Goal: Task Accomplishment & Management: Manage account settings

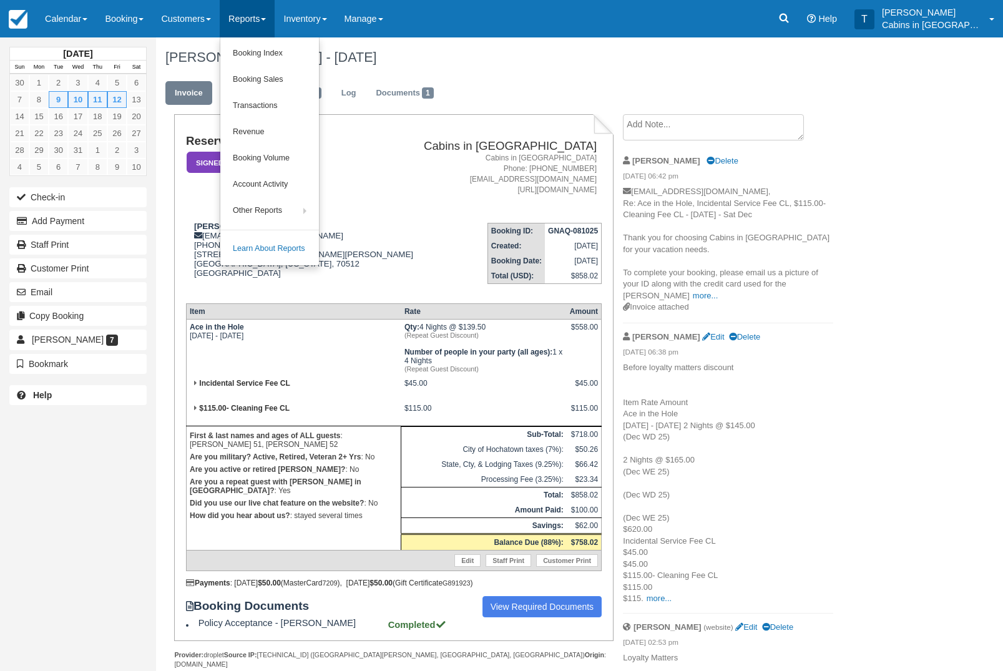
click at [311, 50] on link "Booking Index" at bounding box center [269, 54] width 99 height 26
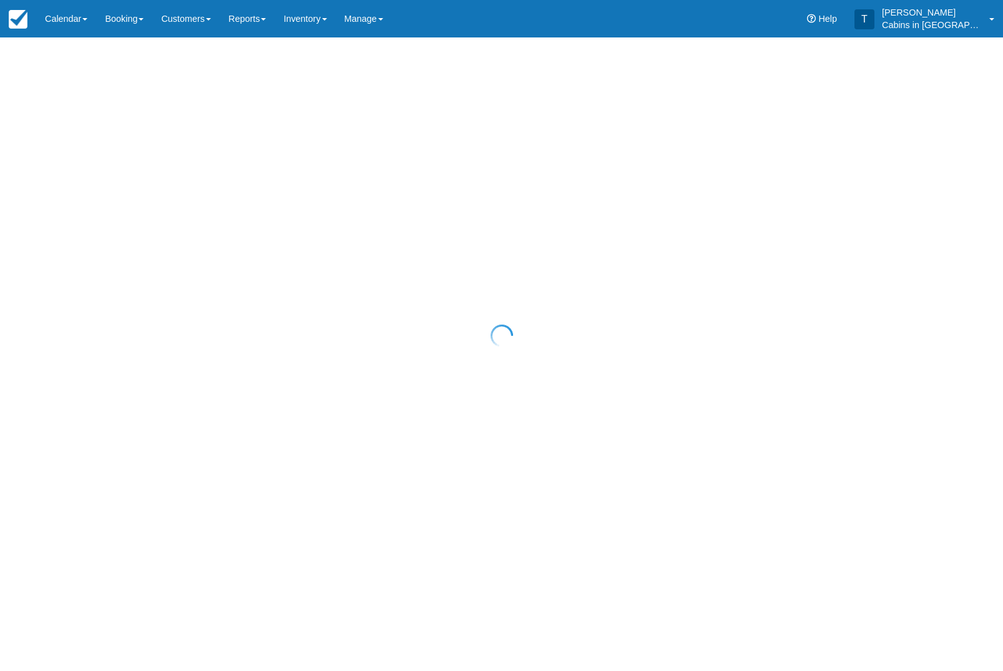
select select "25"
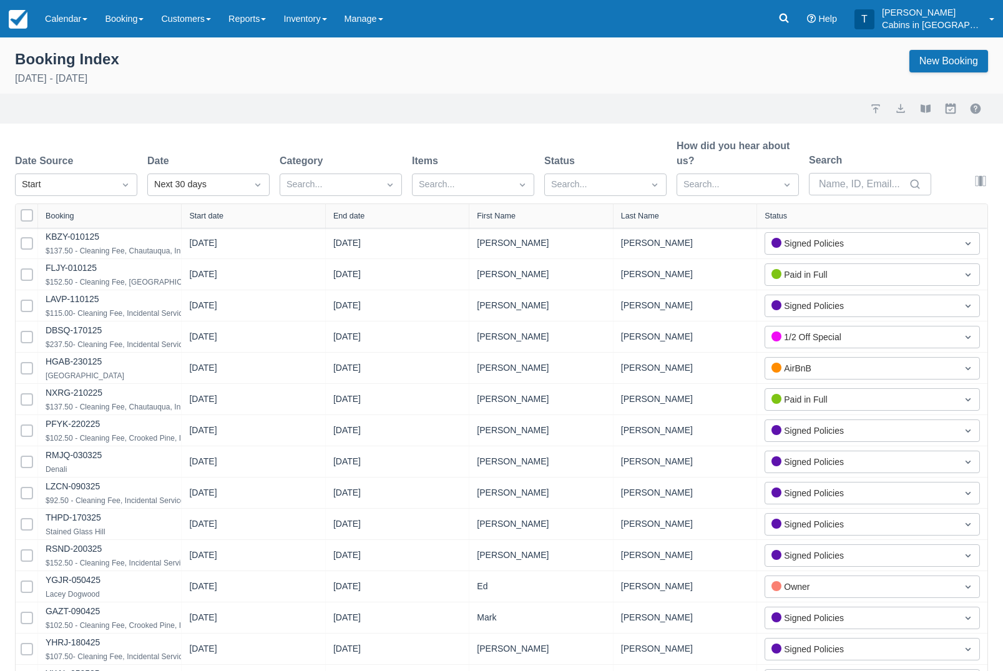
click at [112, 183] on div "Start" at bounding box center [65, 185] width 99 height 20
click at [116, 222] on div "Created" at bounding box center [76, 215] width 122 height 24
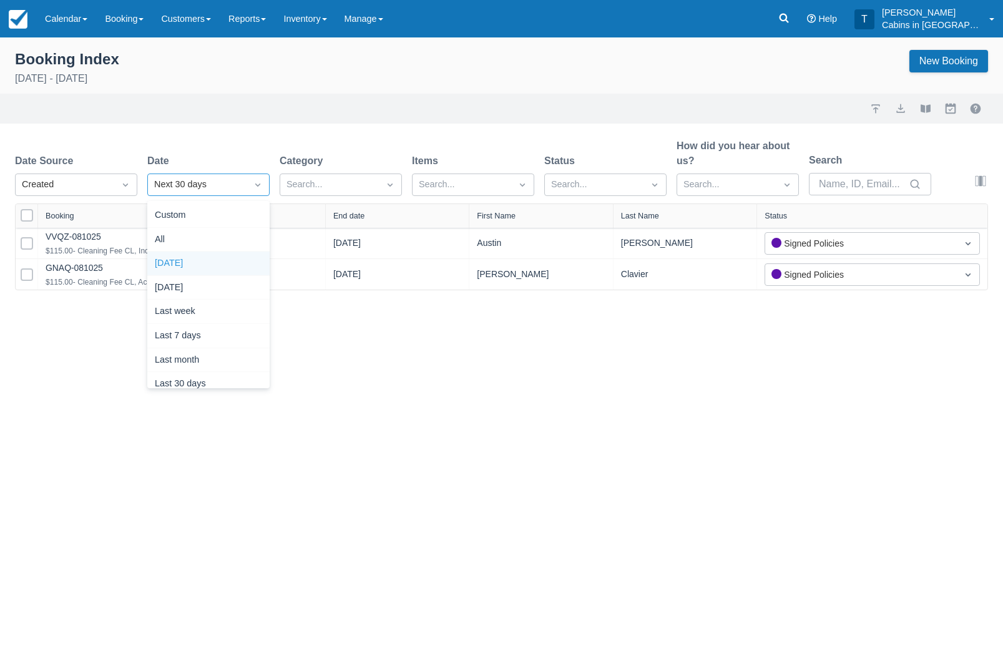
click at [217, 268] on div "Today" at bounding box center [208, 263] width 122 height 24
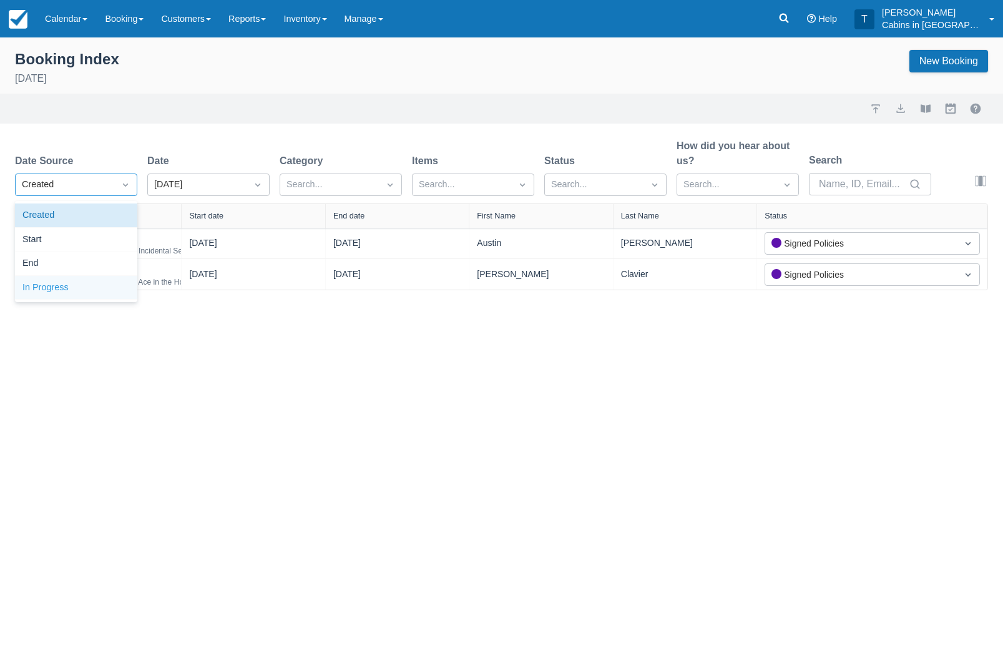
click at [104, 290] on div "In Progress" at bounding box center [76, 288] width 122 height 24
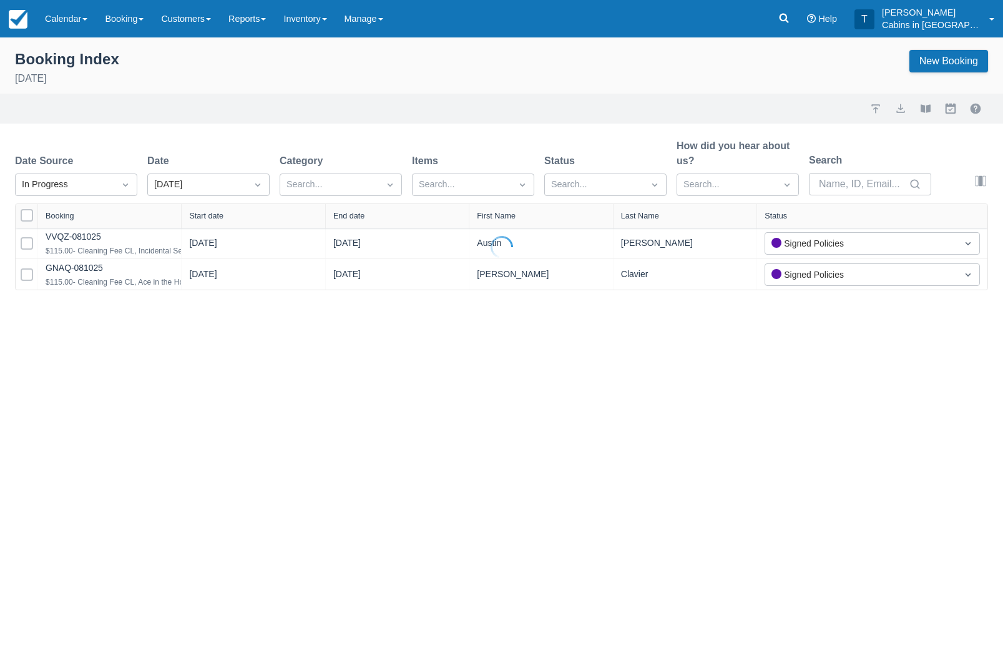
select select "25"
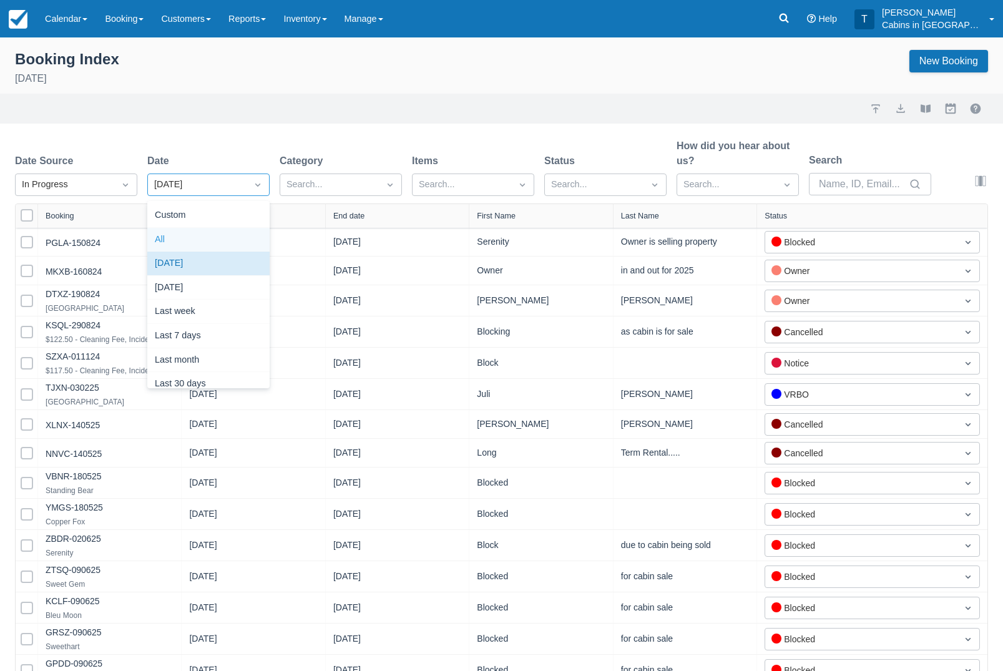
click at [220, 241] on div "All" at bounding box center [208, 240] width 122 height 24
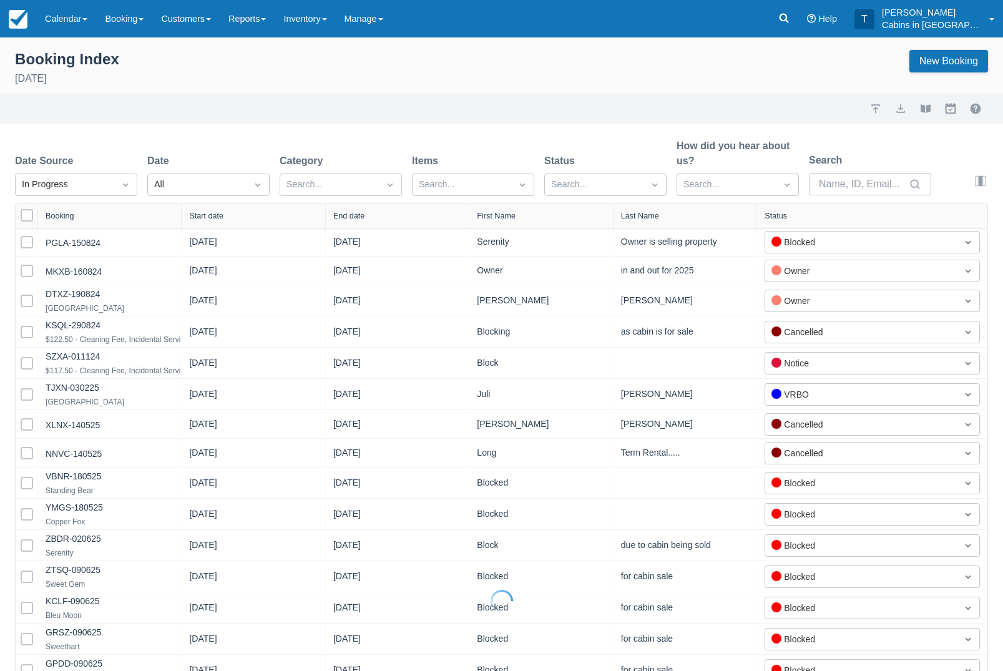
select select "25"
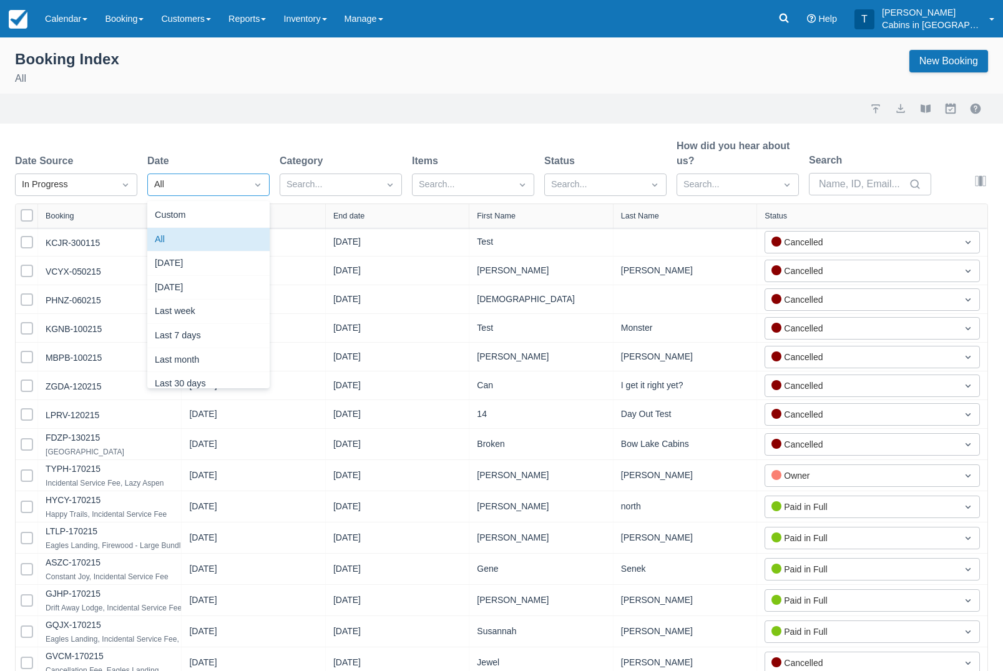
click at [234, 219] on div "Custom" at bounding box center [208, 215] width 122 height 24
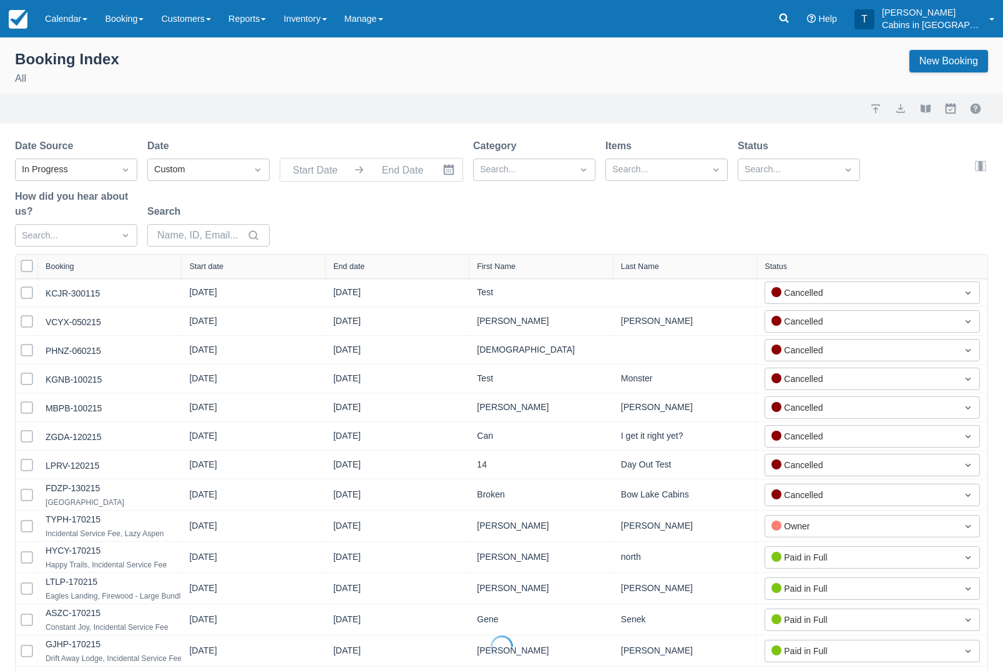
type input "09/08/25"
type input "10/08/25"
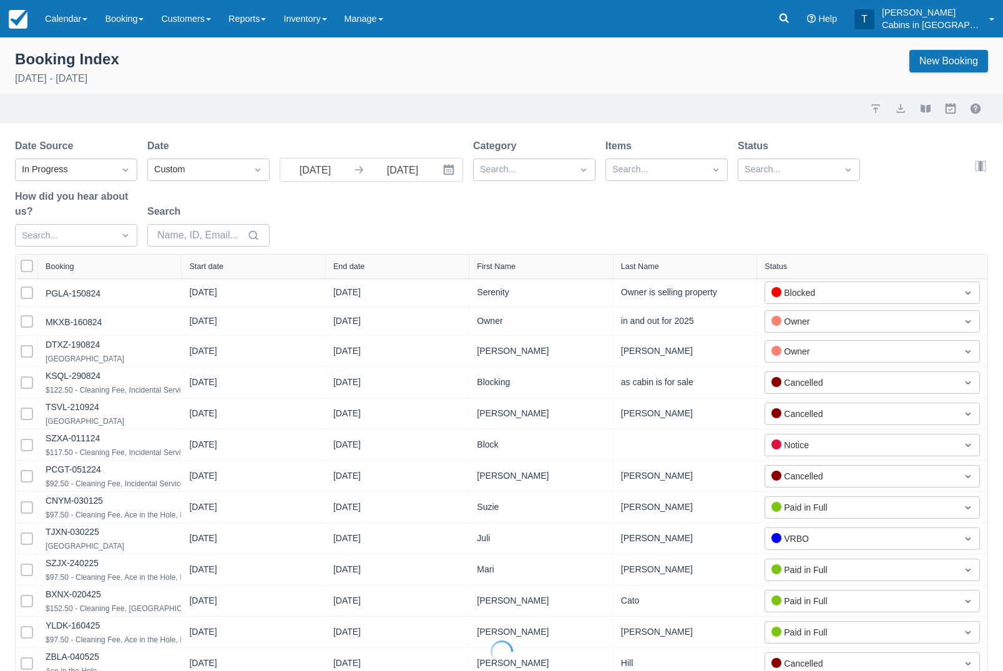
select select "25"
click at [750, 268] on div at bounding box center [798, 275] width 107 height 17
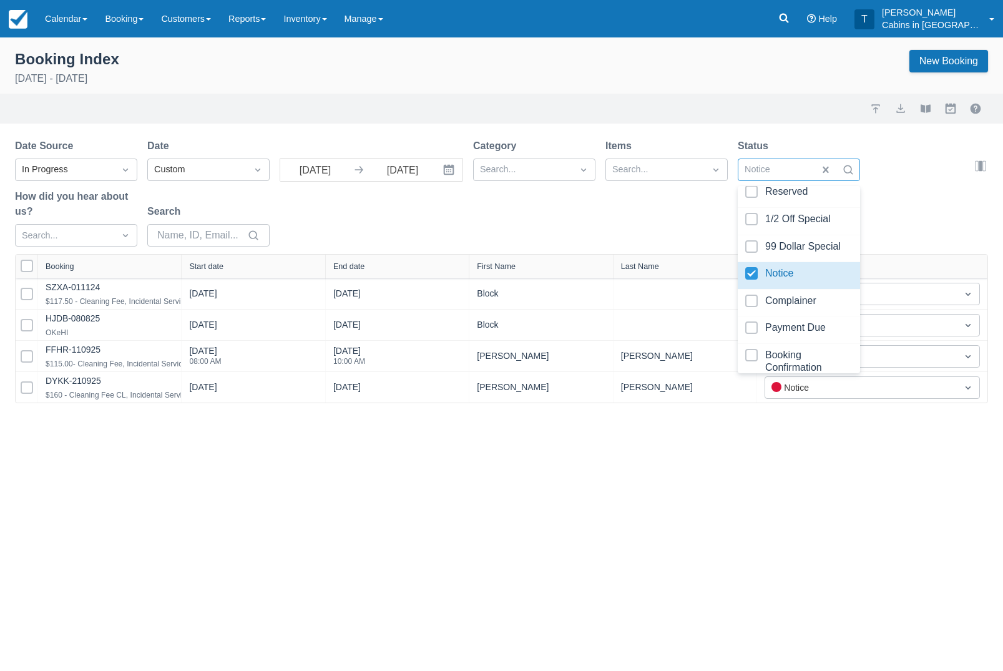
click at [625, 217] on div "Date Source In Progress Date Custom 09/08/25 Navigate forward to interact with …" at bounding box center [494, 196] width 958 height 115
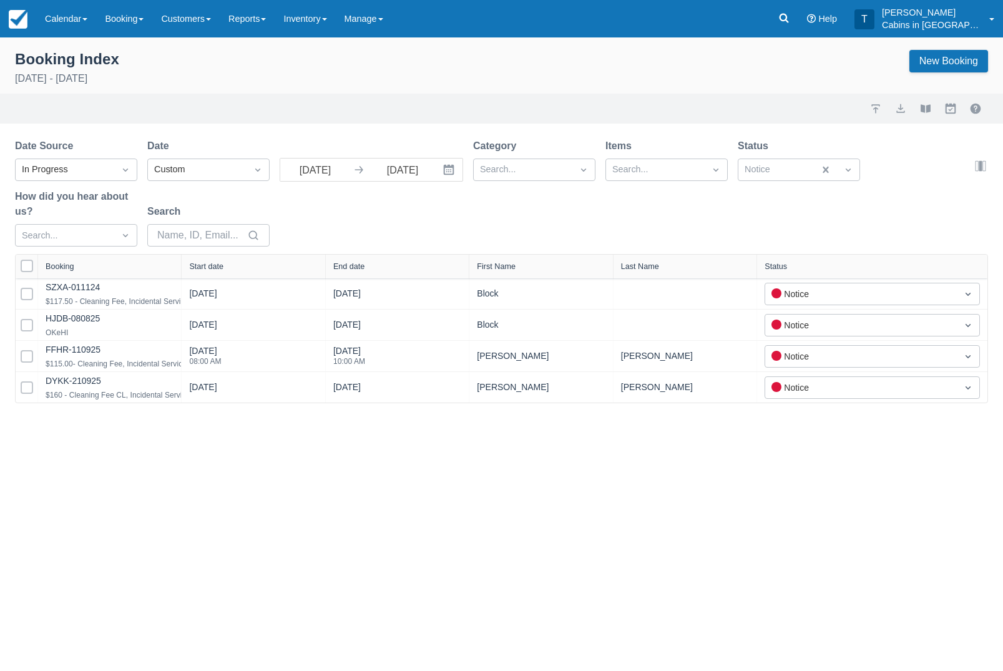
click at [72, 353] on link "FFHR-110925" at bounding box center [73, 349] width 55 height 10
click at [97, 386] on link "DYKK-210925" at bounding box center [74, 381] width 56 height 10
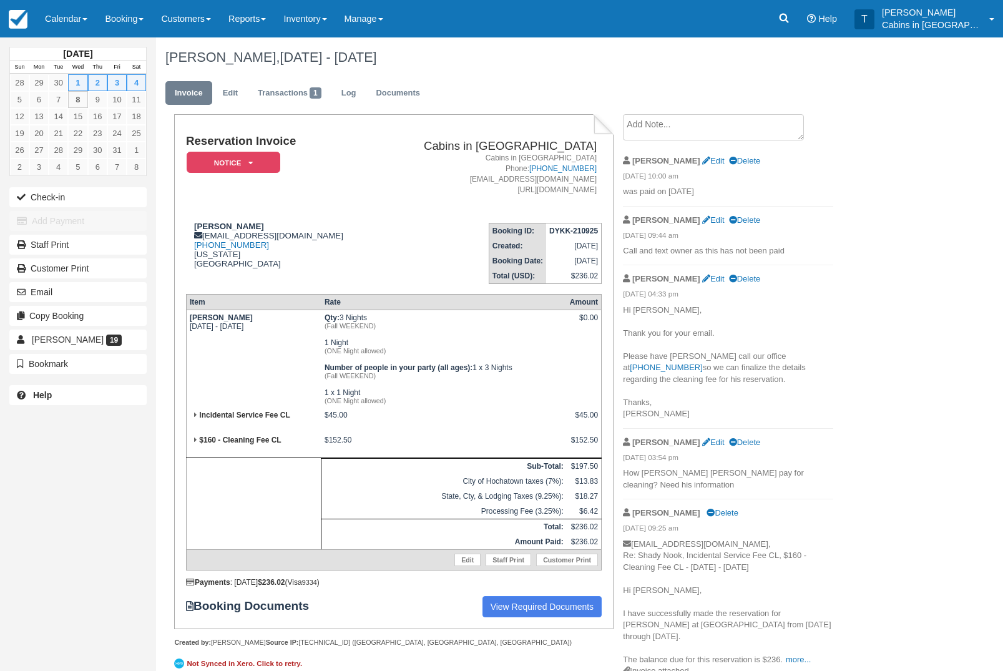
click at [789, 14] on icon at bounding box center [783, 18] width 9 height 9
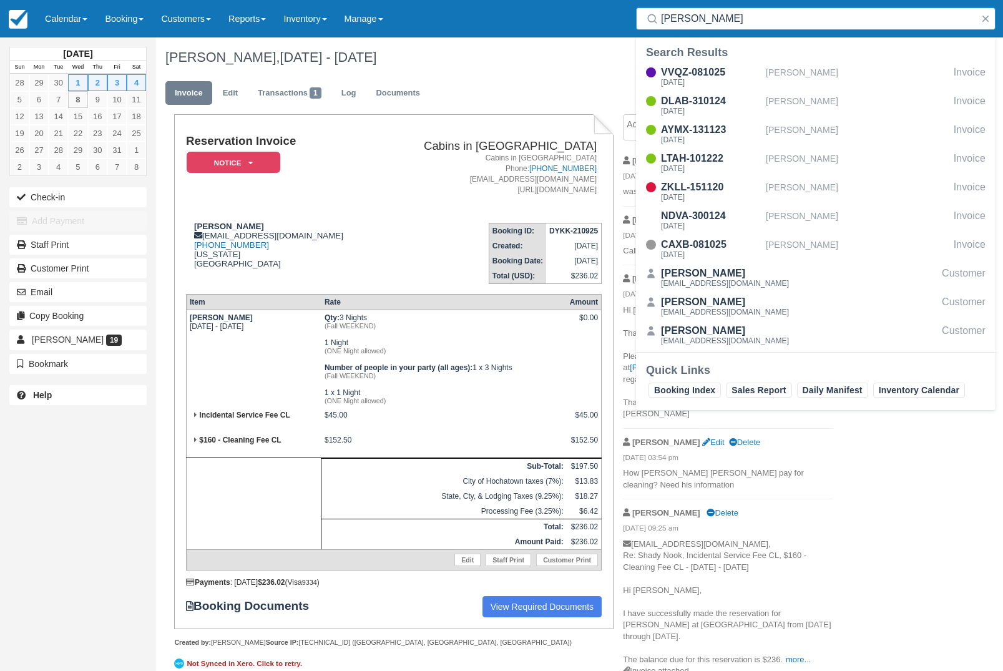
type input "[PERSON_NAME]"
click at [724, 69] on div "VVQZ-081025" at bounding box center [711, 72] width 100 height 15
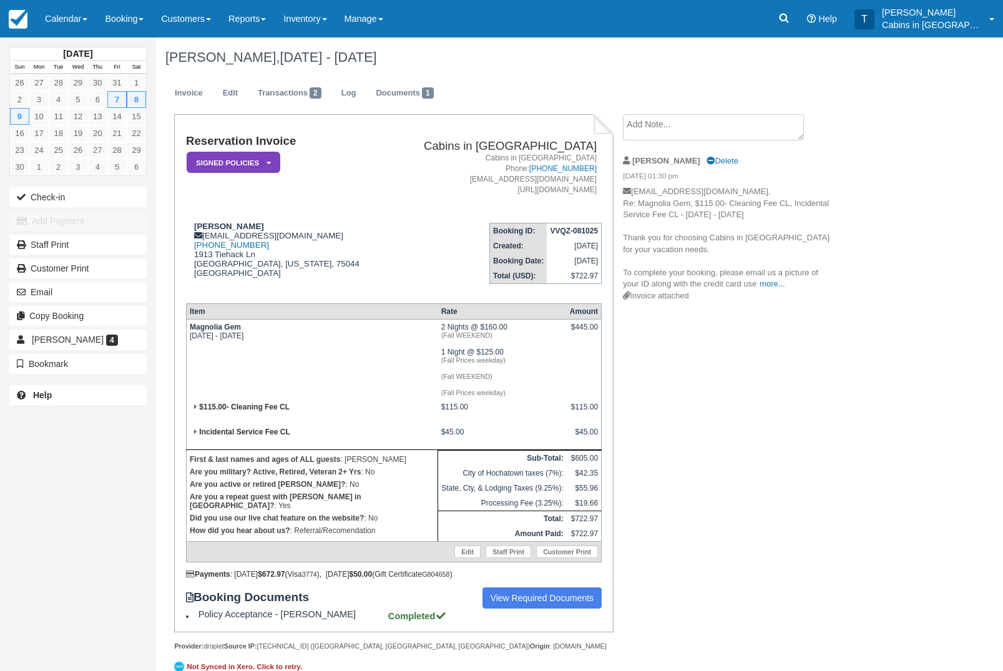
click at [734, 119] on textarea at bounding box center [713, 127] width 181 height 26
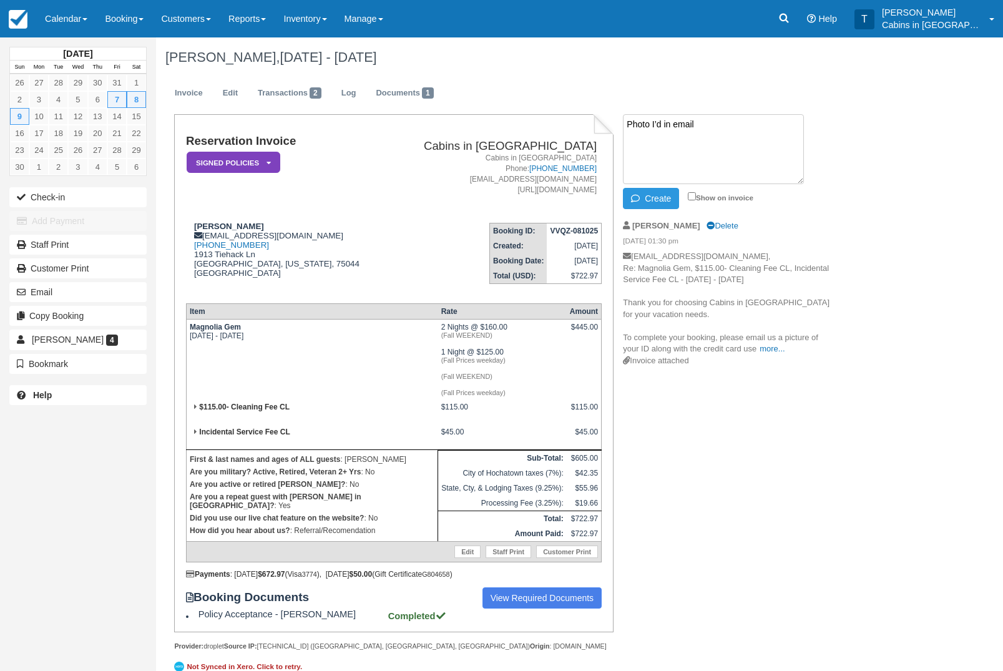
type textarea "Photo I’d in email"
click at [663, 197] on button "Create" at bounding box center [651, 198] width 56 height 21
